Goal: Task Accomplishment & Management: Manage account settings

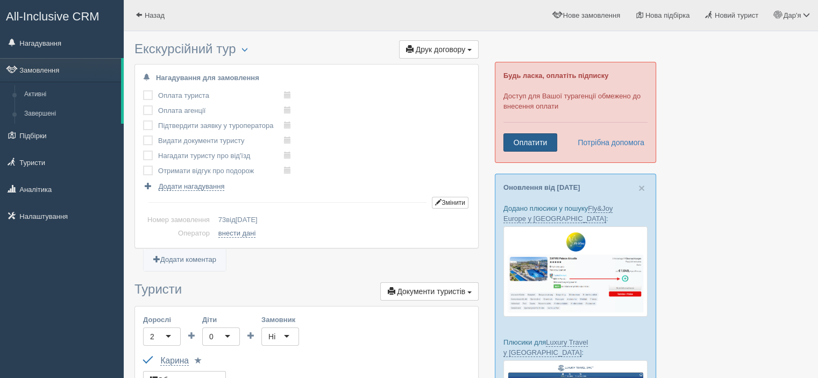
click at [522, 144] on link "Оплатити" at bounding box center [530, 142] width 54 height 18
